Goal: Transaction & Acquisition: Purchase product/service

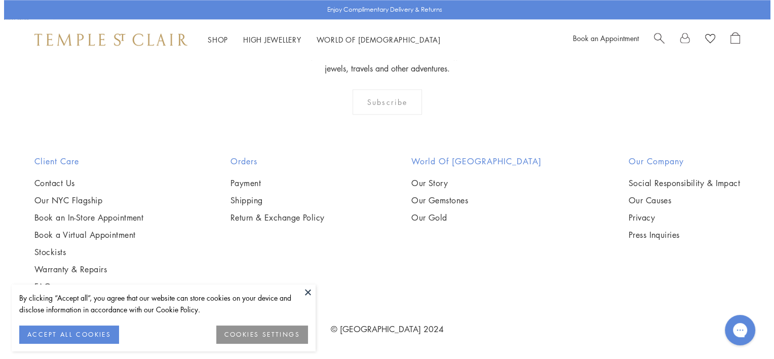
scroll to position [2248, 0]
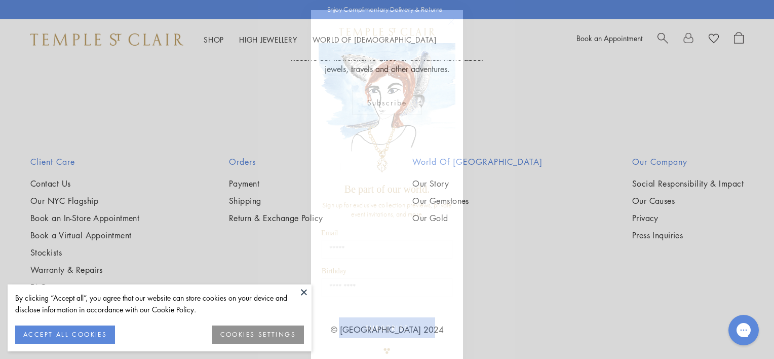
click at [449, 20] on icon "Close dialog" at bounding box center [451, 21] width 5 height 5
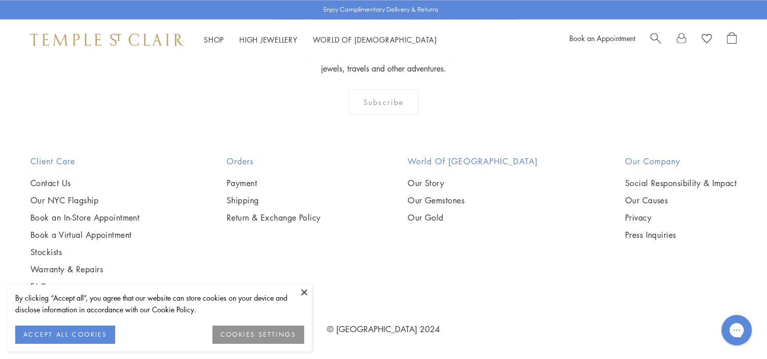
scroll to position [2533, 0]
click at [0, 0] on img at bounding box center [0, 0] width 0 height 0
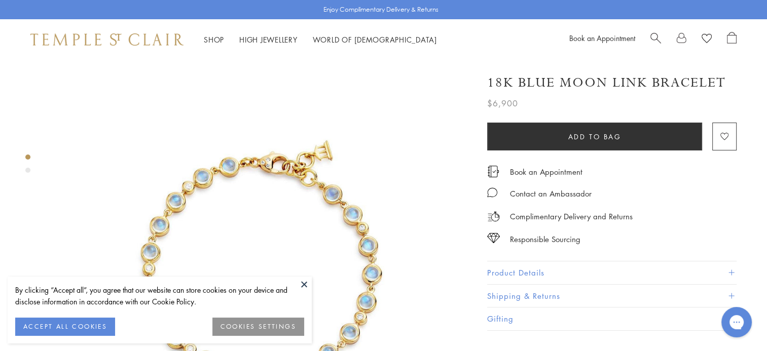
click at [541, 271] on button "Product Details" at bounding box center [611, 272] width 249 height 23
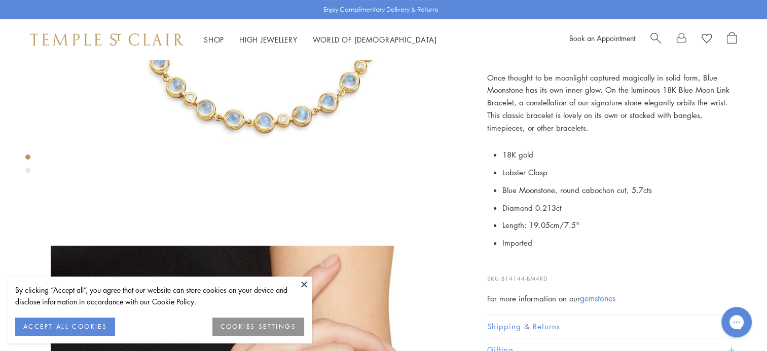
scroll to position [253, 0]
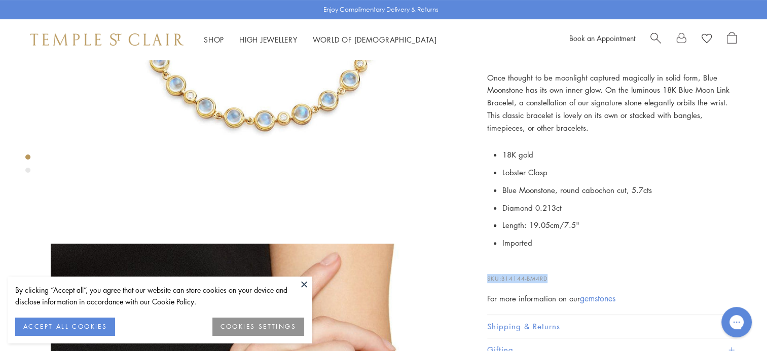
drag, startPoint x: 487, startPoint y: 275, endPoint x: 558, endPoint y: 274, distance: 71.0
click at [558, 274] on p "SKU: B14144-BM4RD" at bounding box center [611, 273] width 249 height 19
drag, startPoint x: 558, startPoint y: 274, endPoint x: 533, endPoint y: 275, distance: 25.4
copy p "SKU: B14144-BM4RD"
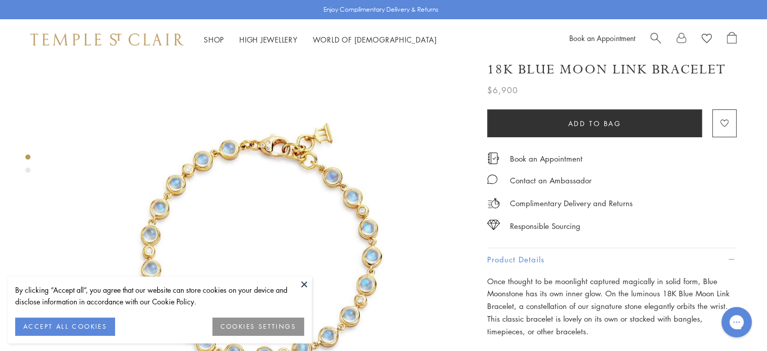
scroll to position [0, 0]
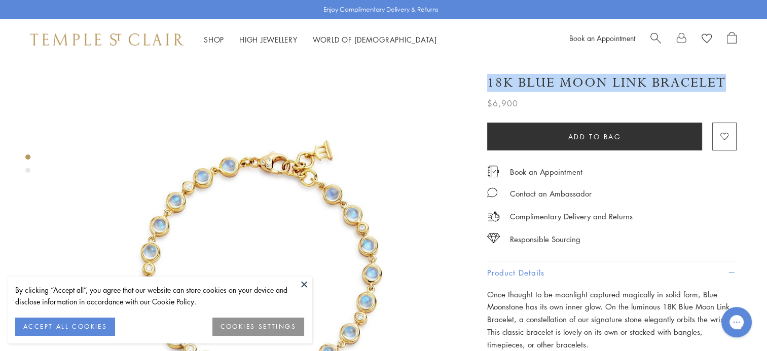
drag, startPoint x: 490, startPoint y: 82, endPoint x: 725, endPoint y: 85, distance: 234.6
click at [725, 85] on h1 "18K Blue Moon Link Bracelet" at bounding box center [606, 83] width 239 height 18
